Goal: Ask a question

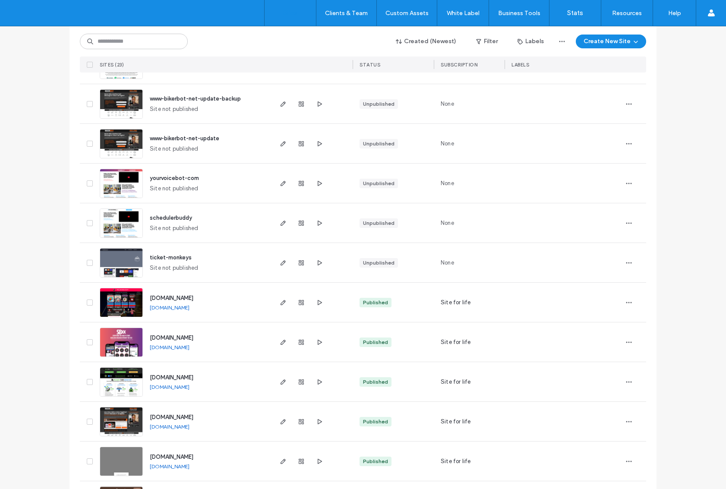
scroll to position [460, 0]
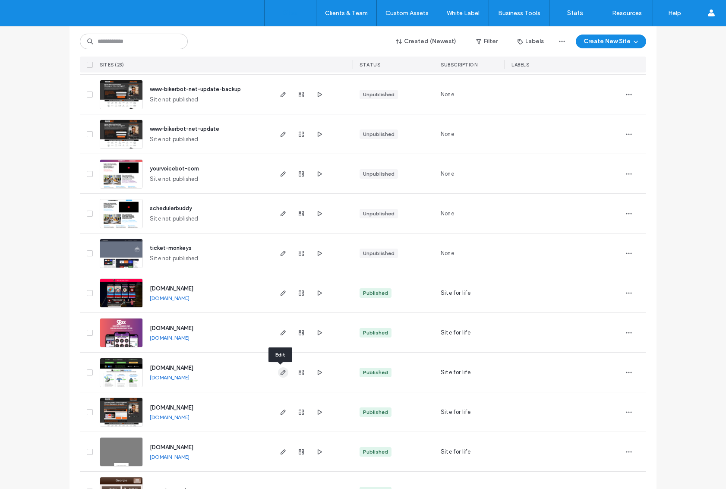
click at [280, 375] on use "button" at bounding box center [282, 372] width 5 height 5
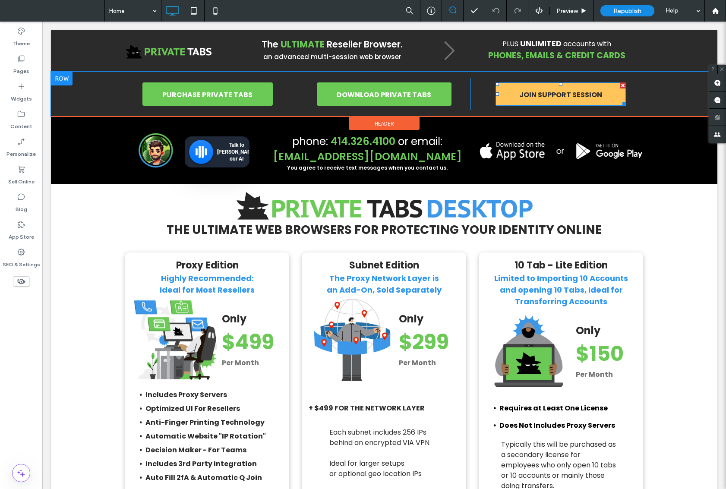
click at [573, 98] on span "JOIN SUPPORT SESSION" at bounding box center [560, 94] width 83 height 25
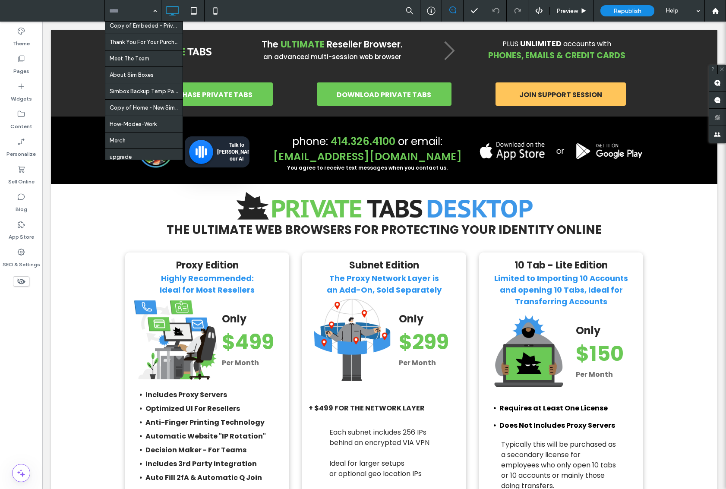
scroll to position [616, 0]
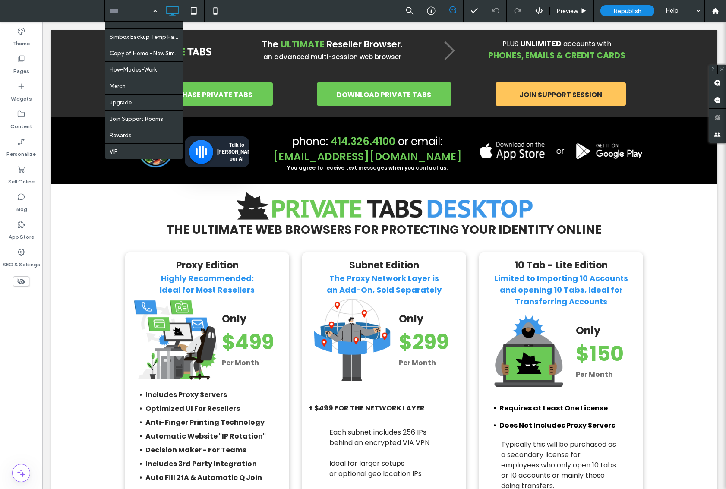
drag, startPoint x: 145, startPoint y: 96, endPoint x: 144, endPoint y: 117, distance: 20.7
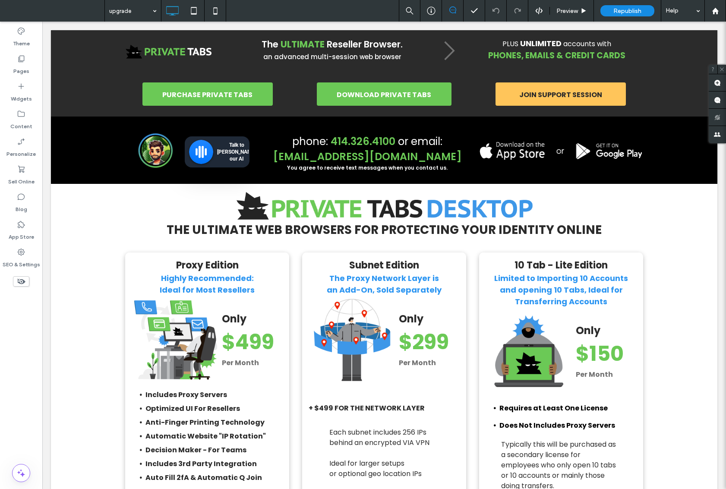
click at [151, 8] on div at bounding box center [363, 244] width 726 height 489
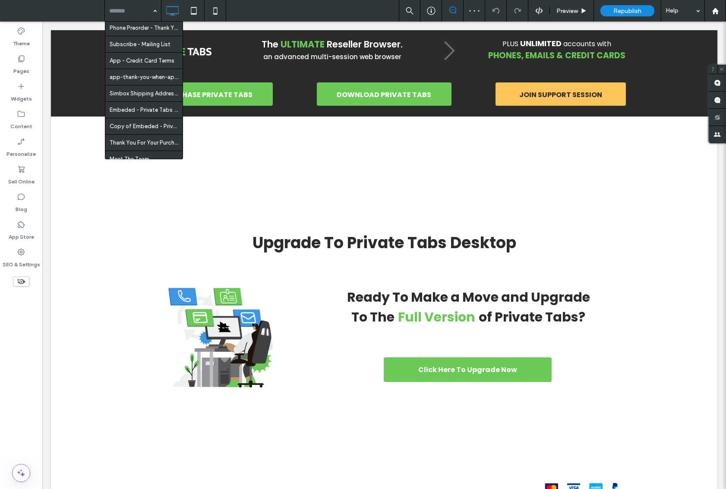
scroll to position [616, 0]
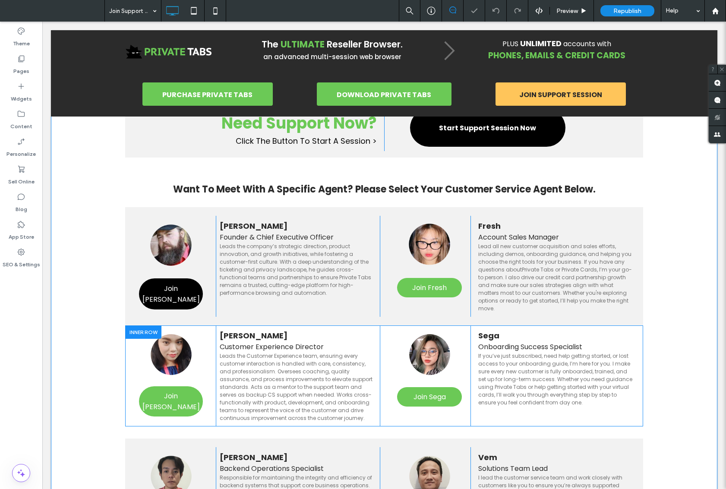
scroll to position [123, 0]
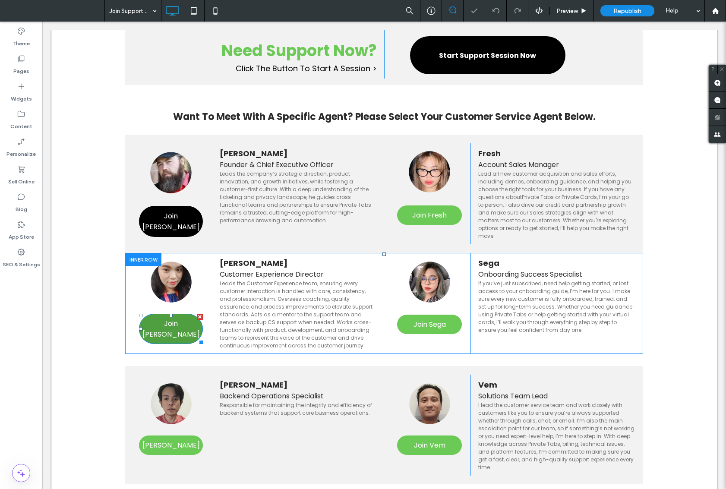
click at [149, 318] on span "Join Jamie" at bounding box center [171, 329] width 64 height 22
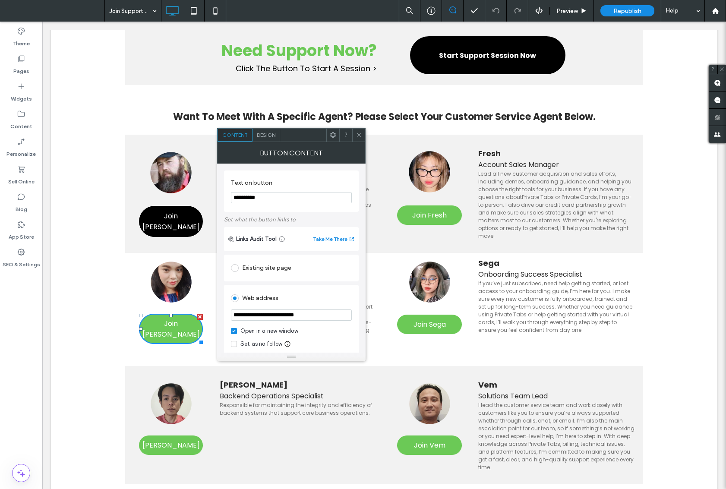
scroll to position [2, 0]
click at [315, 315] on input "**********" at bounding box center [291, 313] width 121 height 11
drag, startPoint x: 363, startPoint y: 337, endPoint x: 191, endPoint y: 309, distance: 174.9
drag, startPoint x: 664, startPoint y: 436, endPoint x: 292, endPoint y: 311, distance: 392.0
click at [292, 311] on input "**********" at bounding box center [291, 313] width 121 height 11
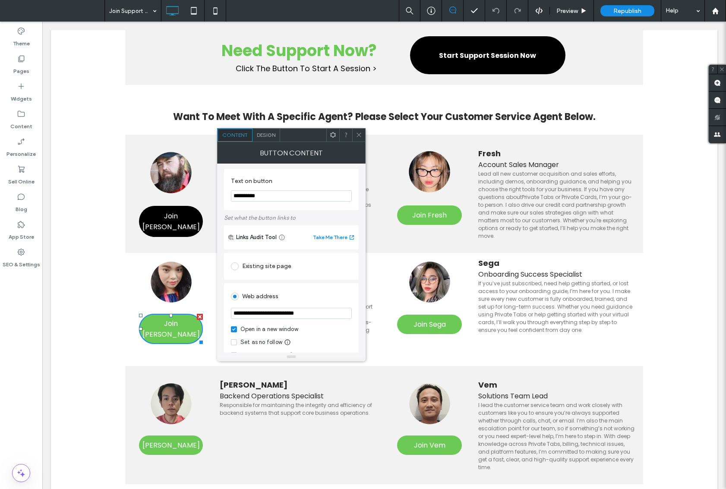
click at [310, 313] on input "**********" at bounding box center [291, 313] width 121 height 11
drag, startPoint x: 356, startPoint y: 335, endPoint x: 265, endPoint y: 335, distance: 91.0
drag, startPoint x: 156, startPoint y: 97, endPoint x: 113, endPoint y: 48, distance: 65.1
click at [113, 75] on div "Need Support Now? Click The Button To Start A Session > Click To Paste Start Su…" at bounding box center [384, 363] width 666 height 739
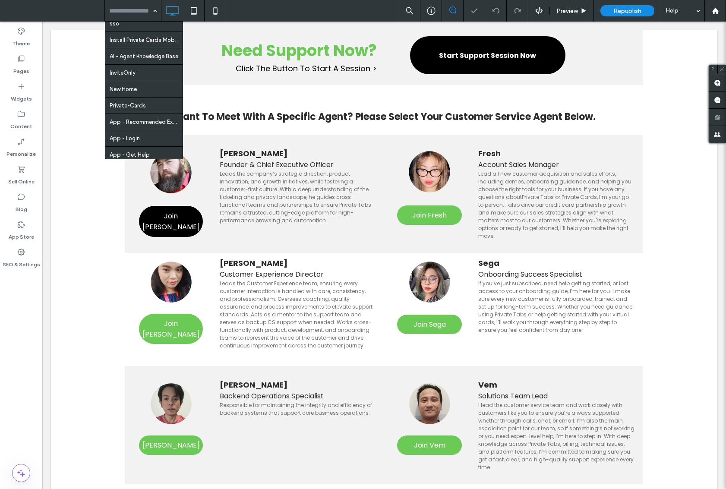
scroll to position [0, 0]
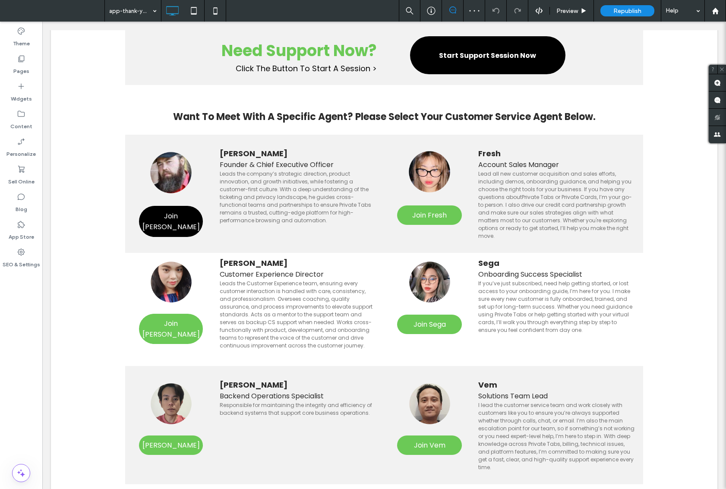
click at [146, 9] on div at bounding box center [363, 244] width 726 height 489
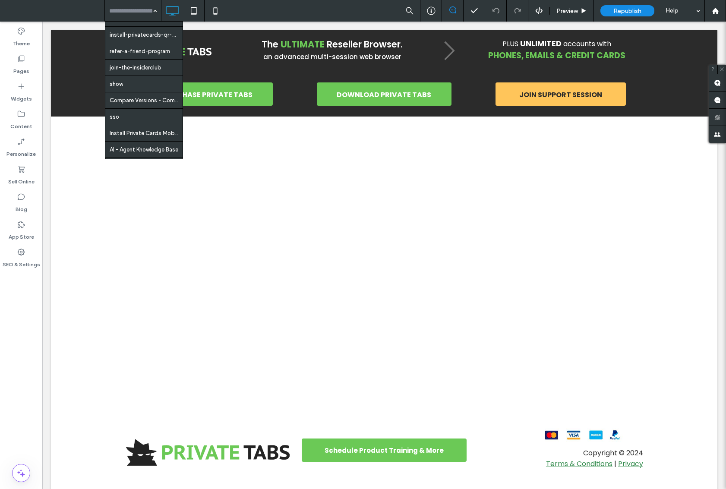
scroll to position [173, 0]
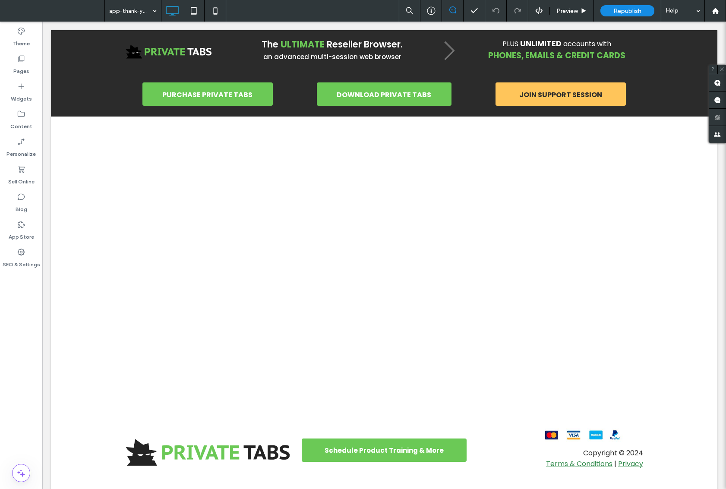
click at [284, 167] on div "Click To Paste Row + Add Section" at bounding box center [384, 266] width 666 height 298
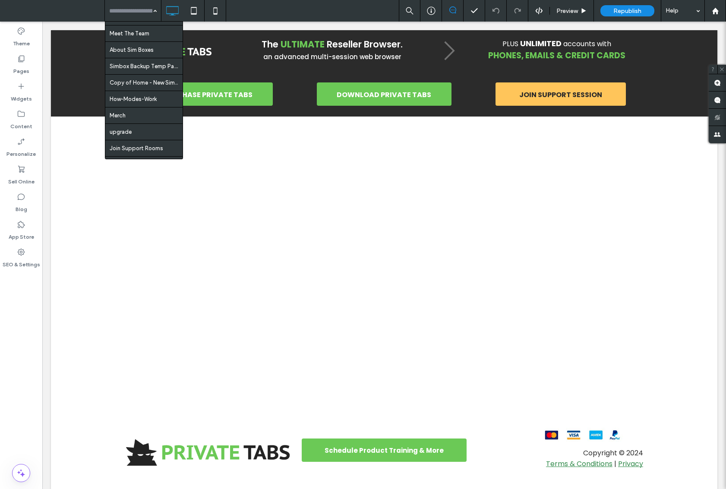
scroll to position [616, 0]
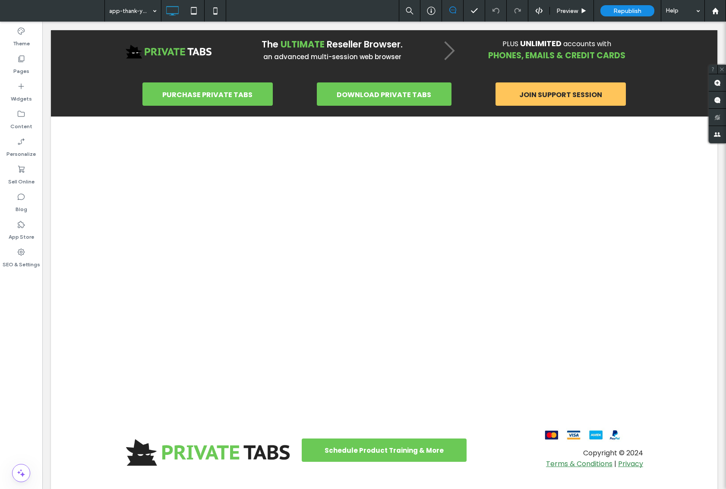
click at [428, 174] on div "Click To Paste Row + Add Section" at bounding box center [384, 266] width 666 height 298
